Goal: Task Accomplishment & Management: Manage account settings

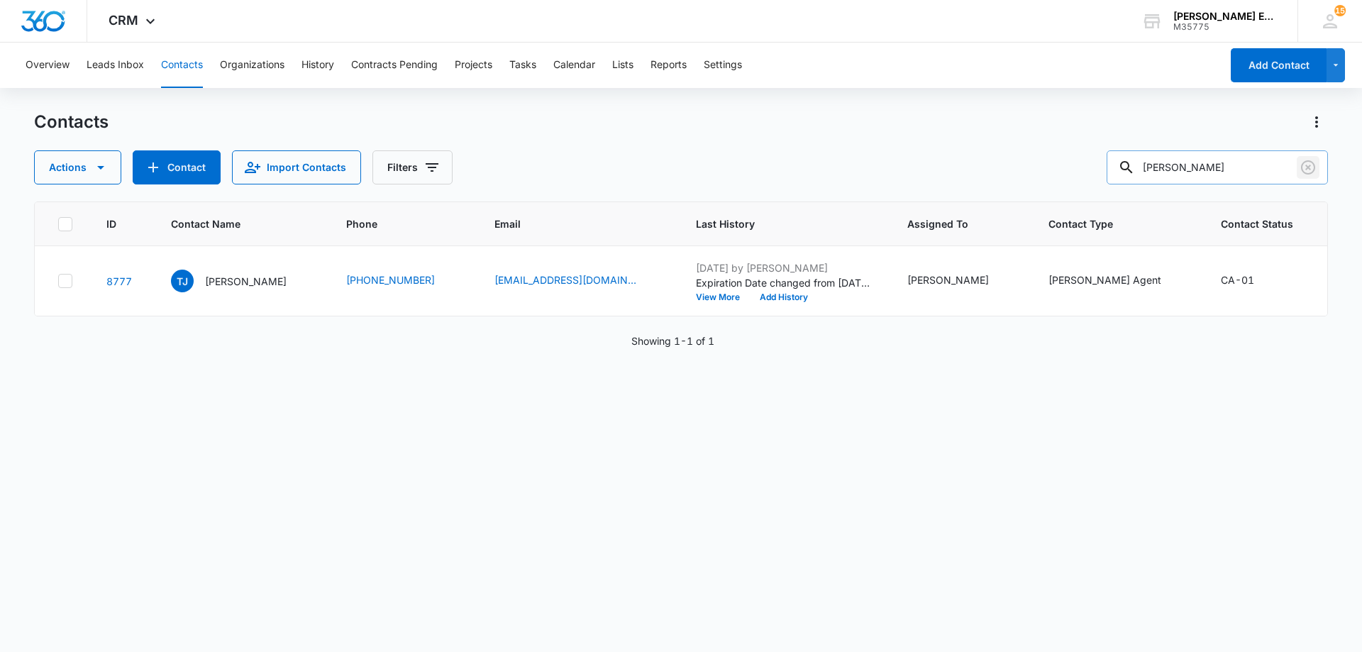
drag, startPoint x: 1310, startPoint y: 170, endPoint x: 1241, endPoint y: 167, distance: 68.2
click at [1309, 170] on icon "Clear" at bounding box center [1308, 167] width 17 height 17
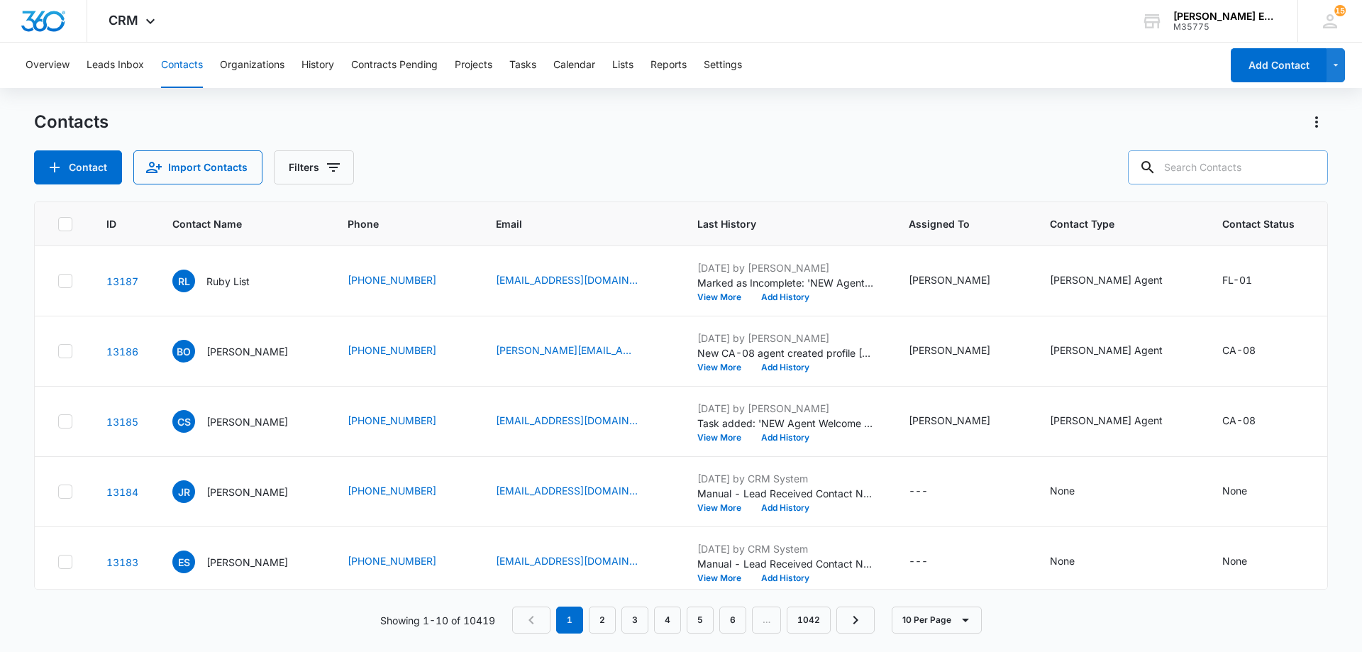
click at [1241, 167] on input "text" at bounding box center [1228, 167] width 200 height 34
paste input "[PERSON_NAME]"
click at [1269, 170] on input "[PERSON_NAME]" at bounding box center [1217, 167] width 221 height 34
type input "[PERSON_NAME]"
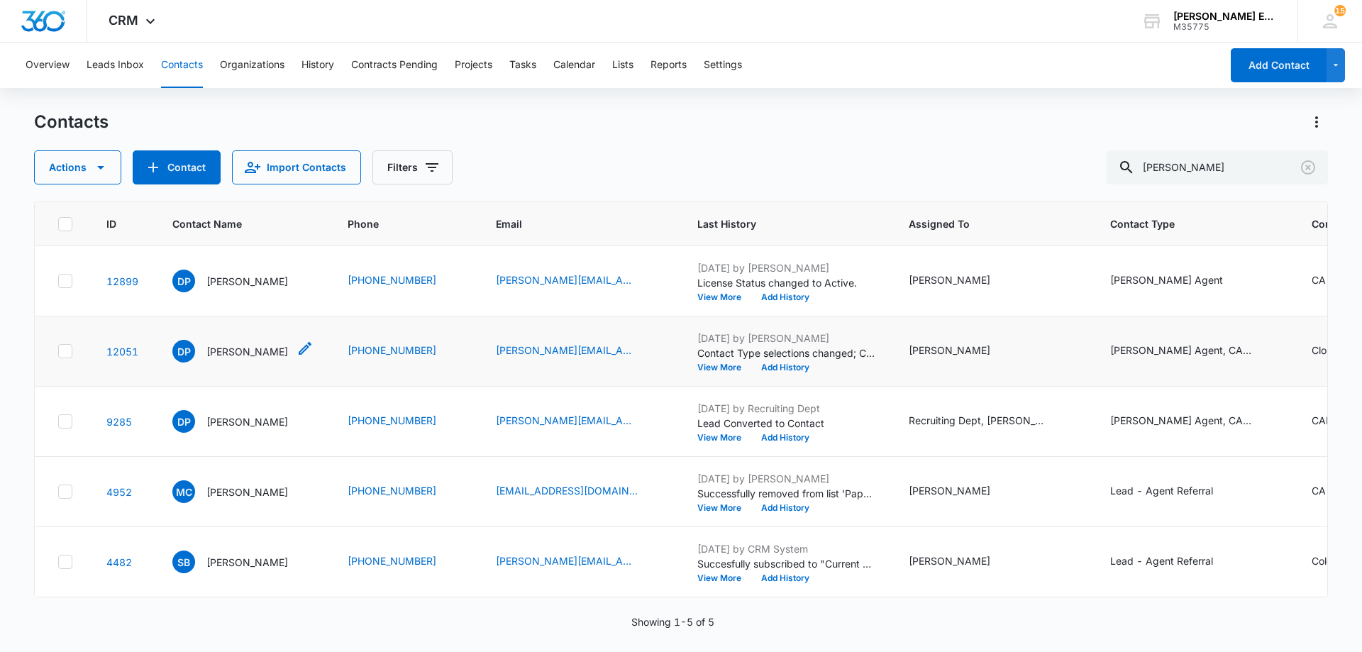
click at [253, 362] on div "DP [PERSON_NAME]" at bounding box center [230, 351] width 116 height 23
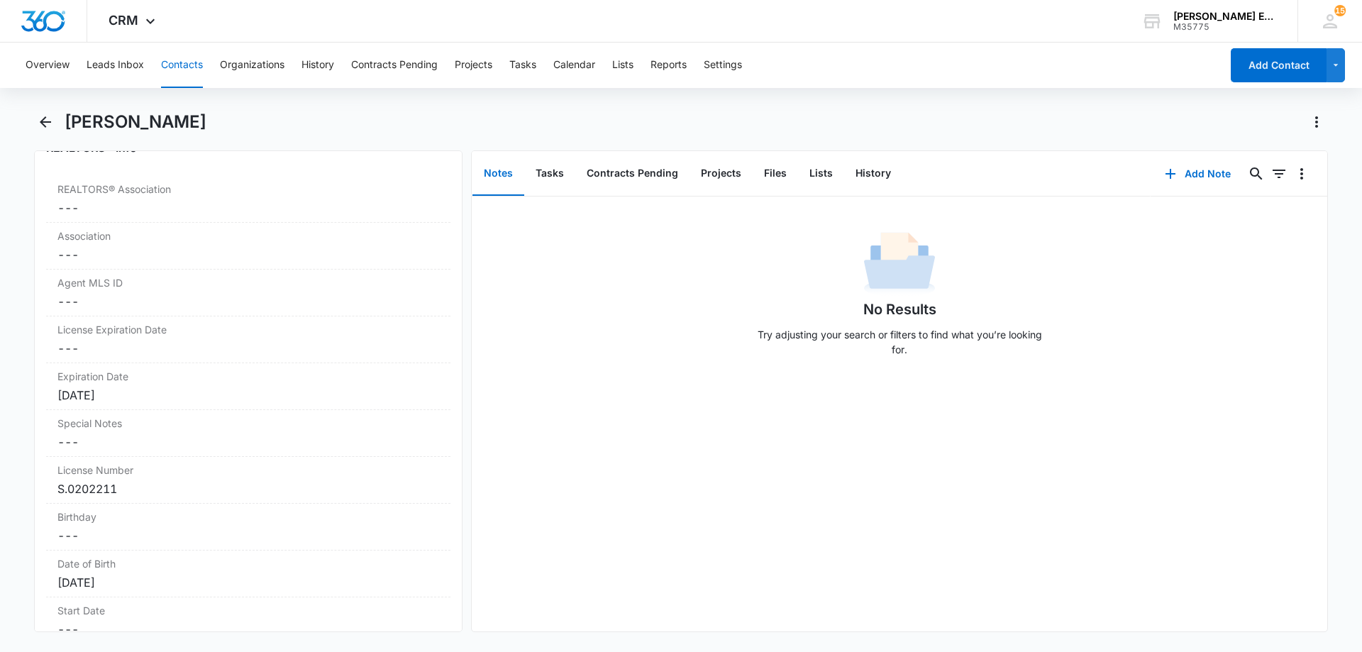
scroll to position [1206, 0]
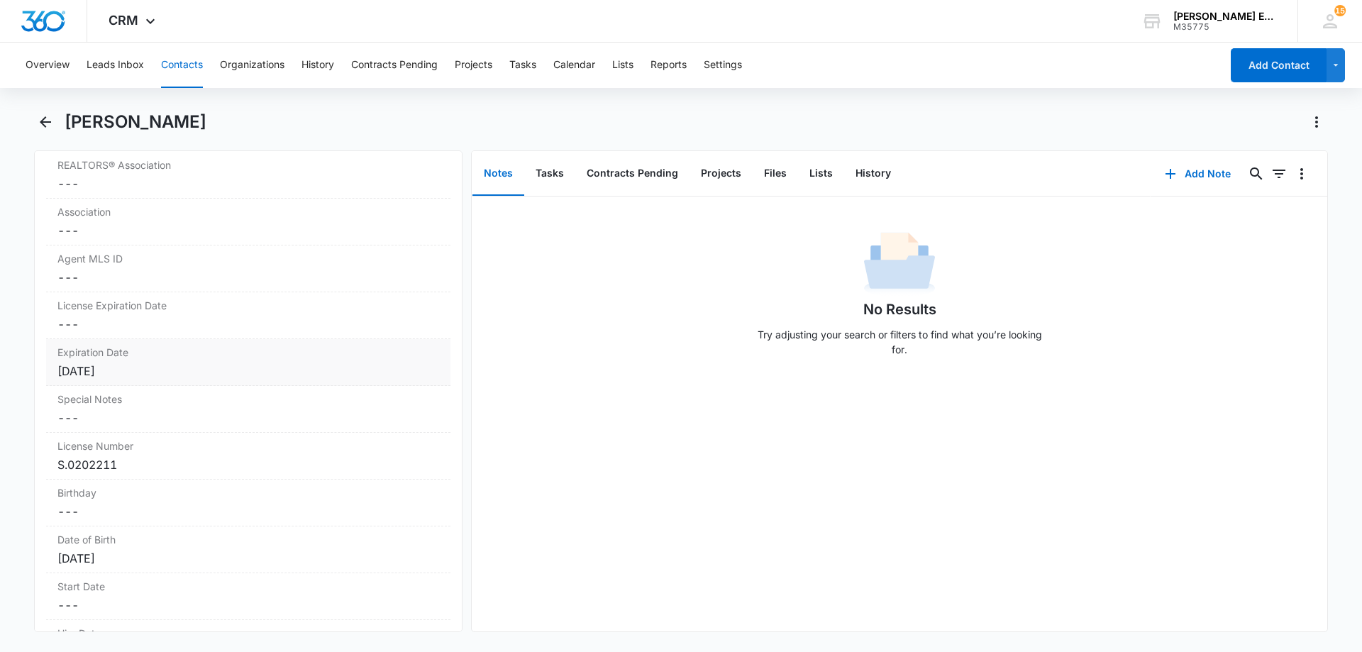
click at [162, 375] on div "[DATE]" at bounding box center [248, 370] width 382 height 17
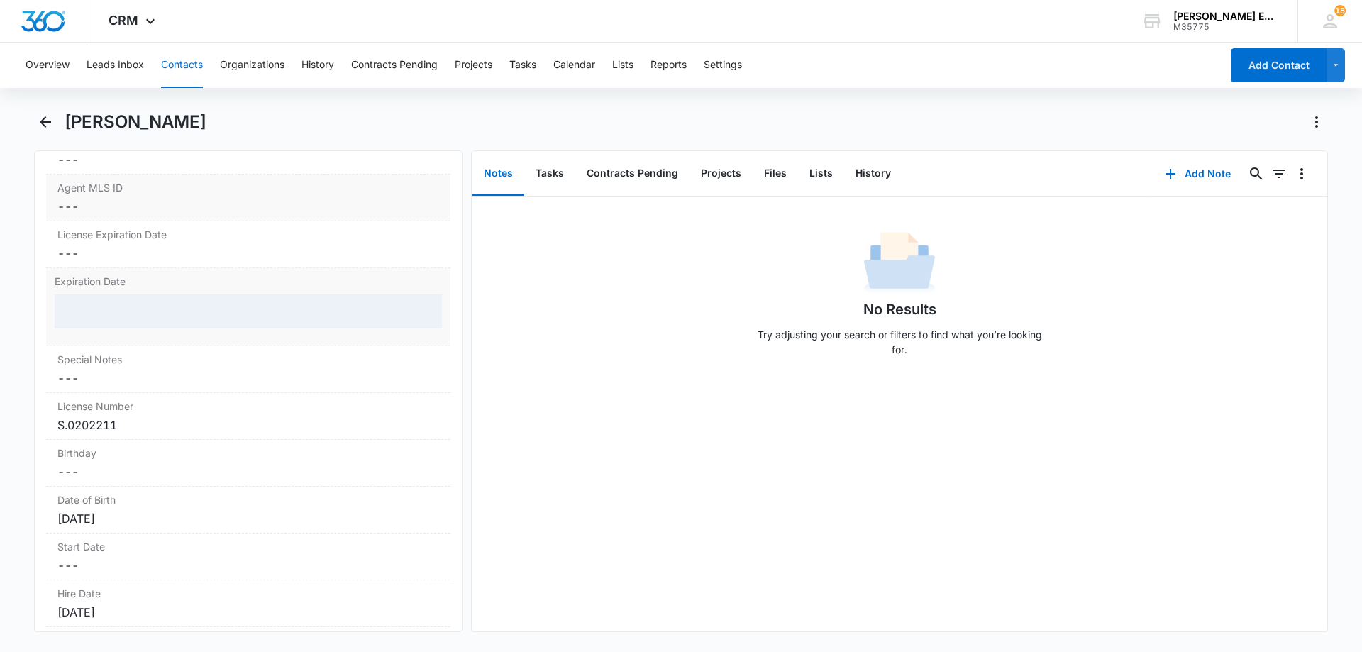
scroll to position [1348, 0]
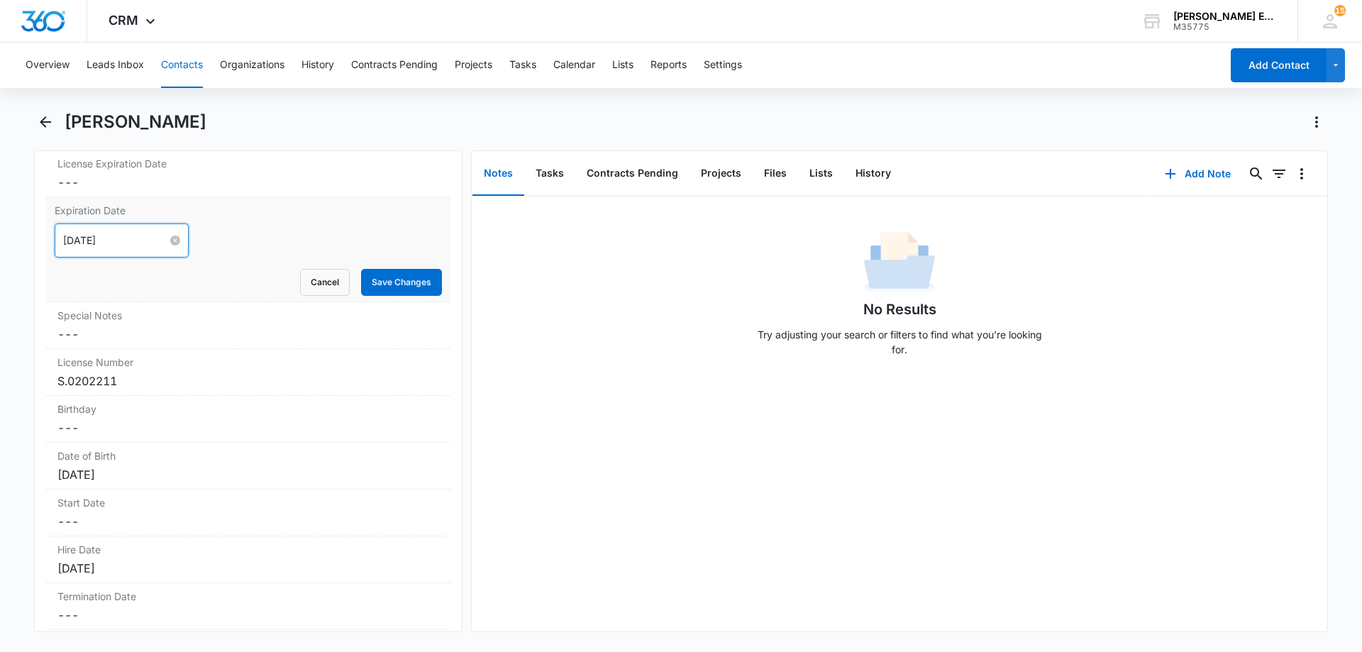
click at [129, 239] on input "[DATE]" at bounding box center [115, 241] width 104 height 16
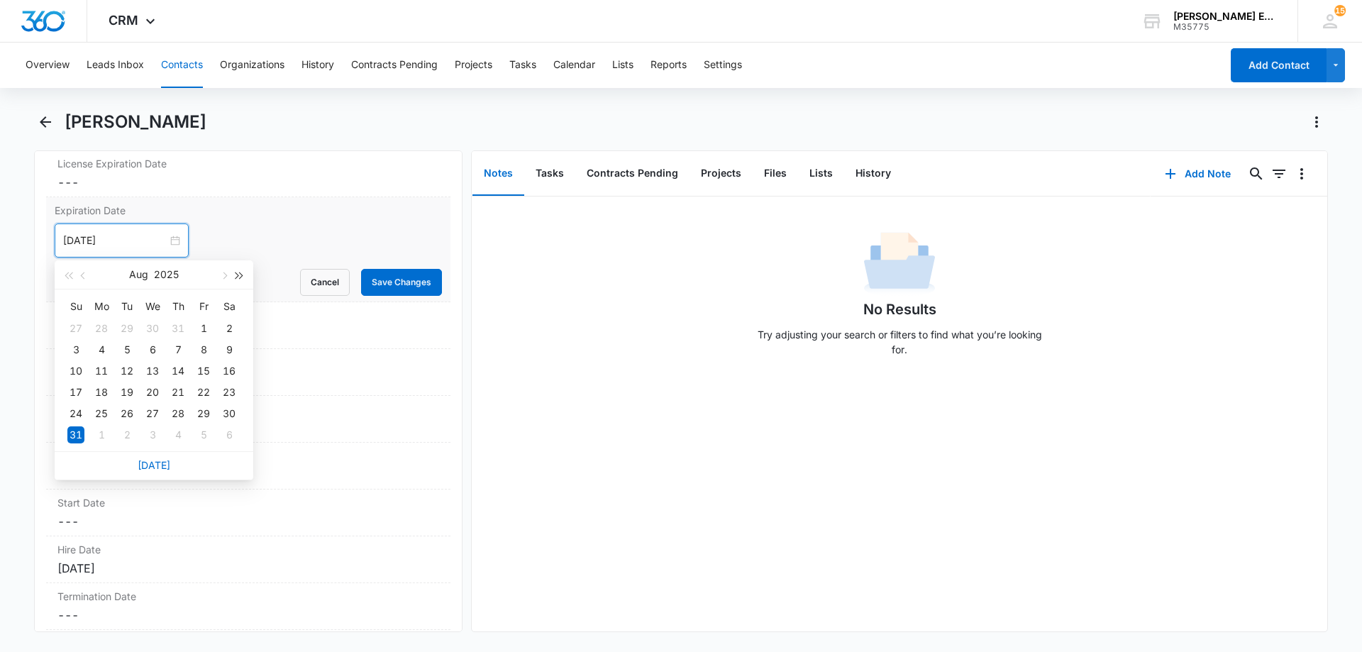
click at [241, 275] on span "button" at bounding box center [239, 275] width 7 height 7
click at [65, 277] on button "button" at bounding box center [68, 274] width 16 height 28
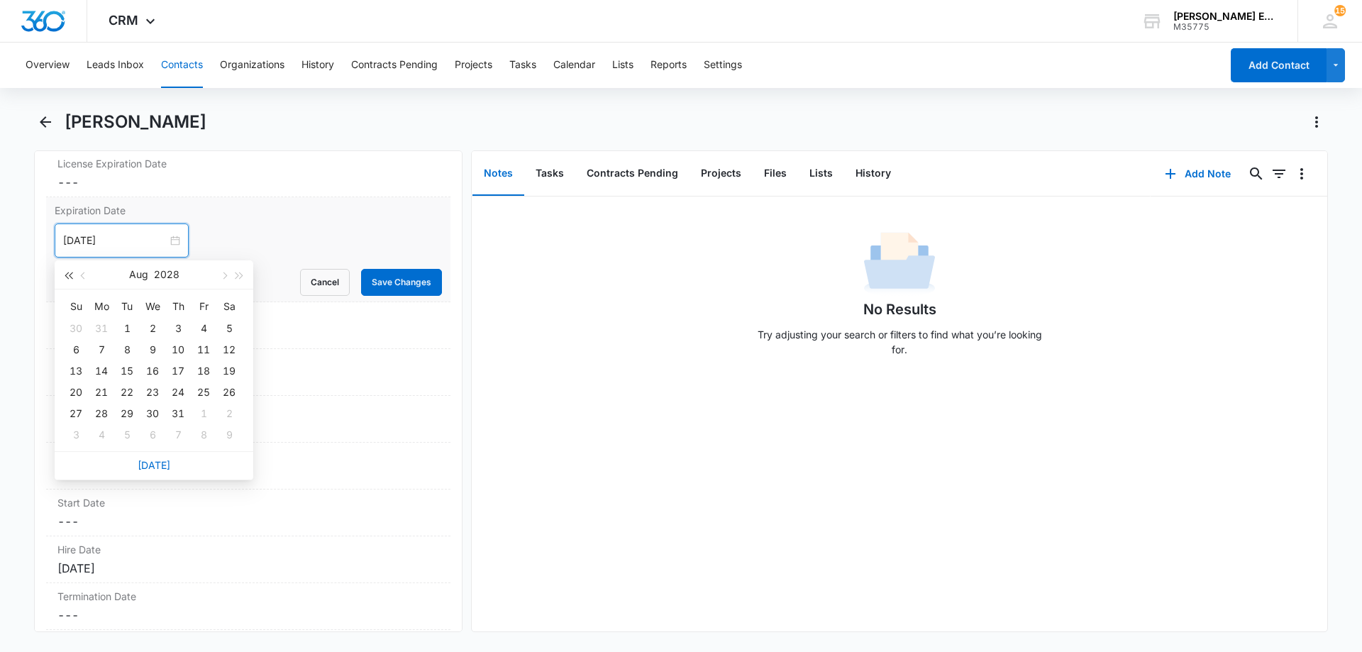
click at [65, 277] on button "button" at bounding box center [68, 274] width 16 height 28
type input "[DATE]"
click at [120, 415] on div "31" at bounding box center [126, 413] width 17 height 17
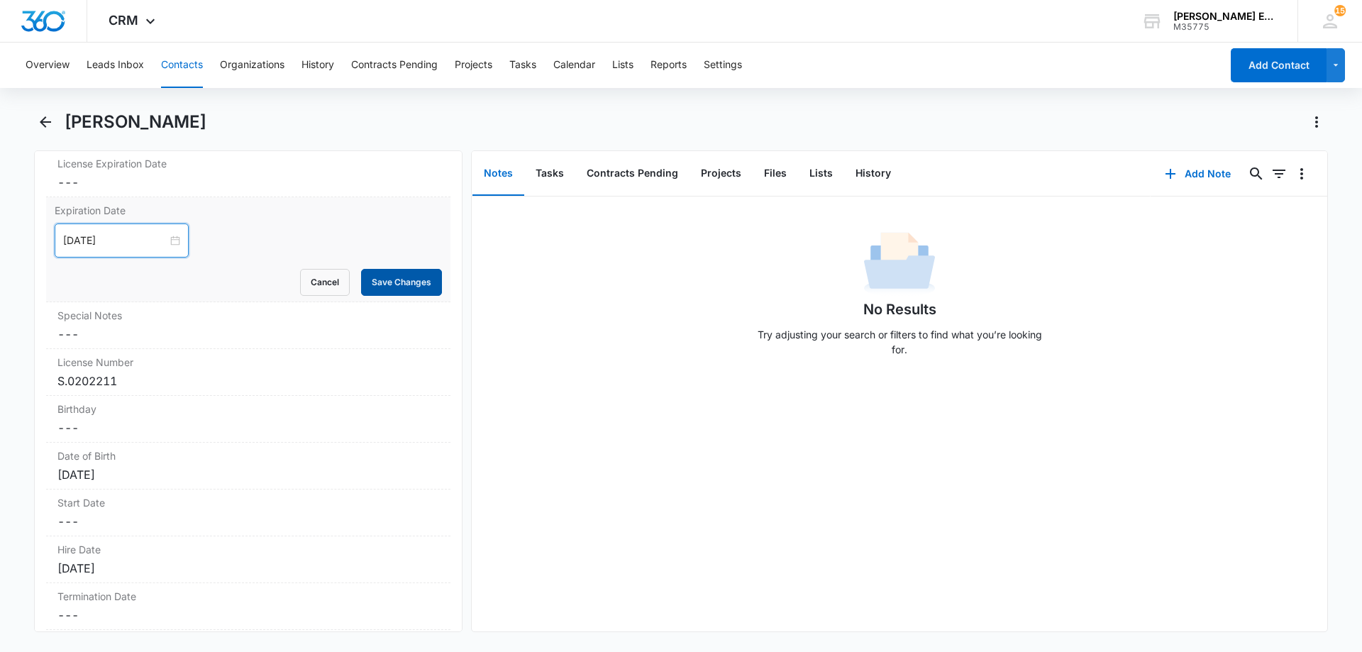
click at [381, 280] on button "Save Changes" at bounding box center [401, 282] width 81 height 27
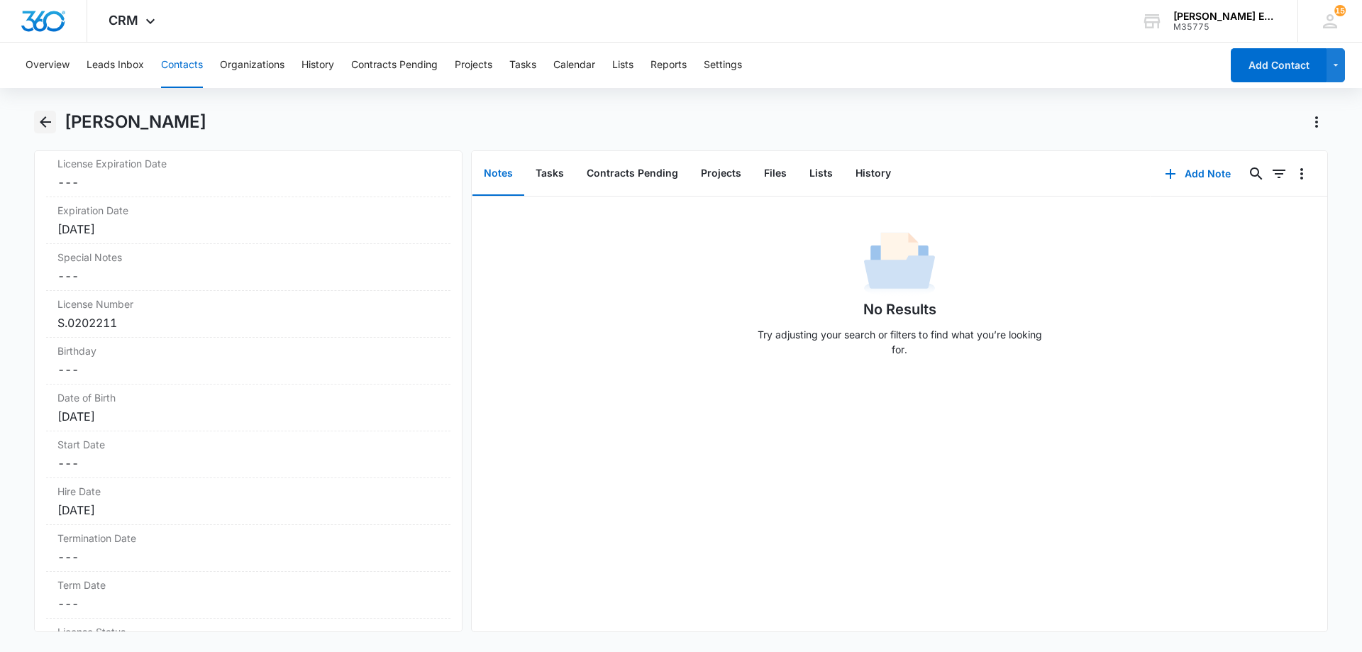
click at [47, 126] on icon "Back" at bounding box center [45, 122] width 17 height 17
